Goal: Task Accomplishment & Management: Manage account settings

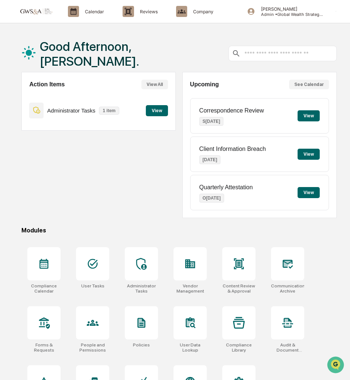
click at [155, 113] on button "View" at bounding box center [157, 110] width 22 height 11
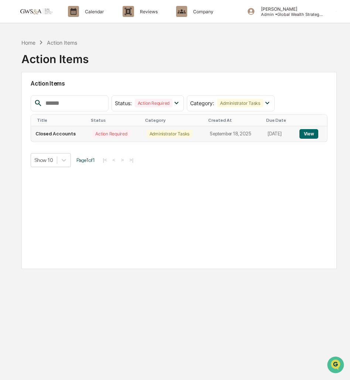
click at [314, 136] on button "View" at bounding box center [308, 134] width 19 height 10
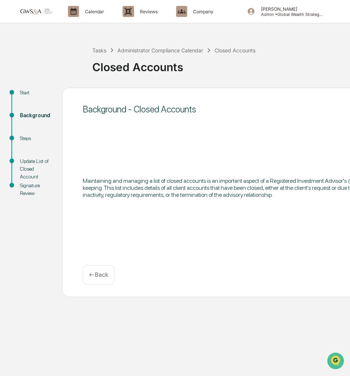
click at [47, 17] on link at bounding box center [40, 11] width 44 height 23
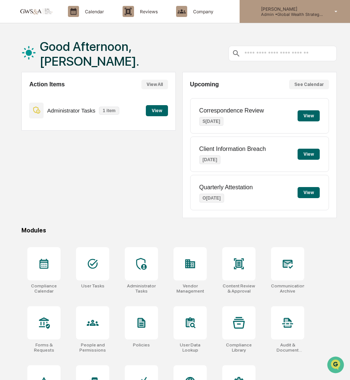
click at [270, 14] on p "Admin • Global Wealth Strategies Associates" at bounding box center [289, 14] width 69 height 5
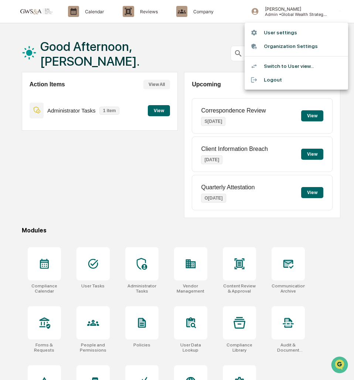
click at [127, 16] on div at bounding box center [177, 190] width 354 height 380
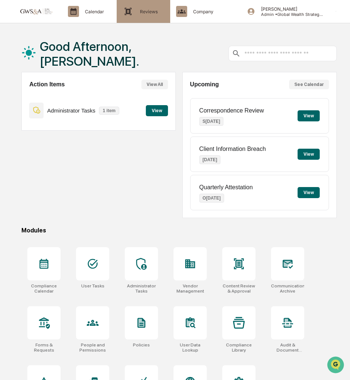
click at [134, 10] on icon at bounding box center [128, 11] width 11 height 11
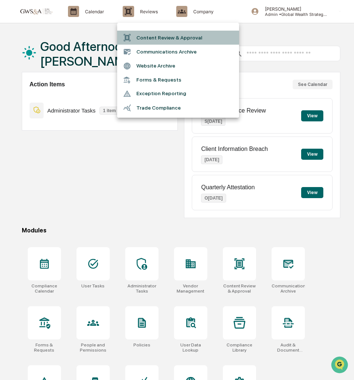
click at [164, 39] on li "Content Review & Approval" at bounding box center [178, 38] width 122 height 14
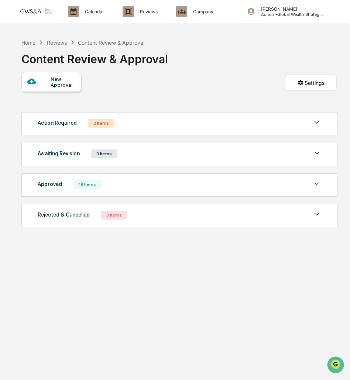
click at [137, 182] on div "Approved 19 Items" at bounding box center [179, 184] width 283 height 10
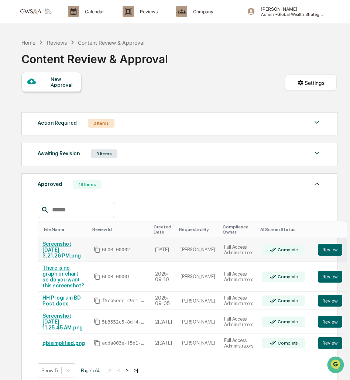
click at [53, 250] on link "Screenshot [DATE] 3.21.26 PM.png" at bounding box center [61, 250] width 38 height 18
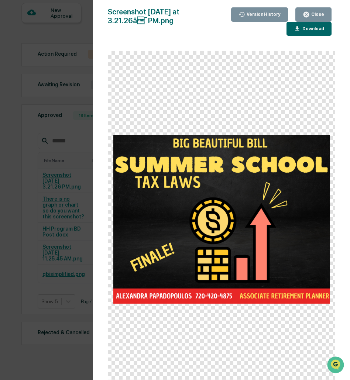
scroll to position [68, 0]
click at [306, 12] on icon "button" at bounding box center [306, 14] width 7 height 7
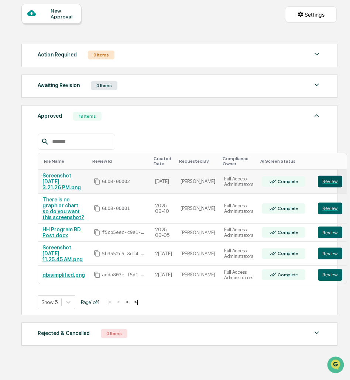
click at [318, 182] on button "Review" at bounding box center [330, 182] width 24 height 12
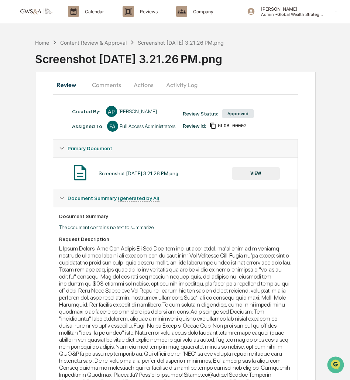
click at [172, 83] on button "Activity Log" at bounding box center [181, 85] width 43 height 18
